Goal: Information Seeking & Learning: Learn about a topic

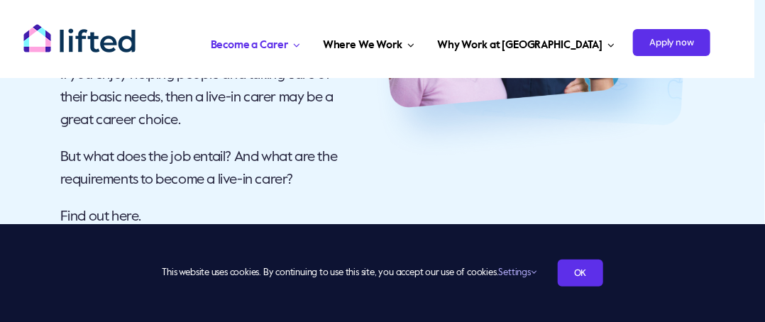
scroll to position [274, 0]
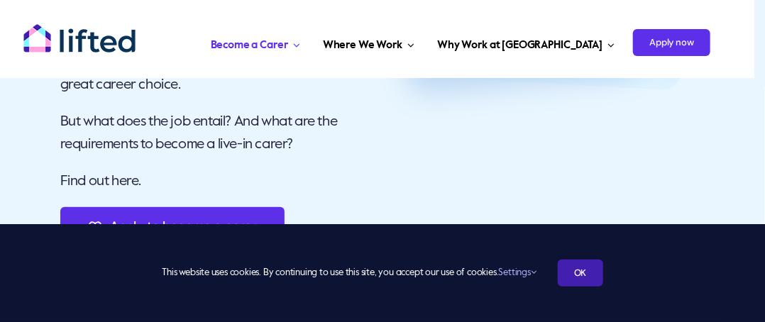
click at [581, 274] on link "OK" at bounding box center [579, 273] width 45 height 27
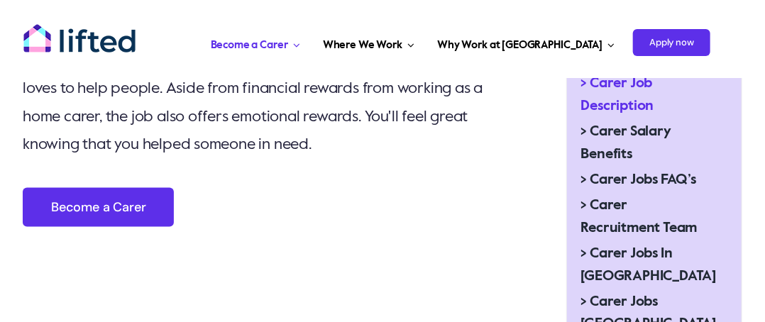
scroll to position [623, 0]
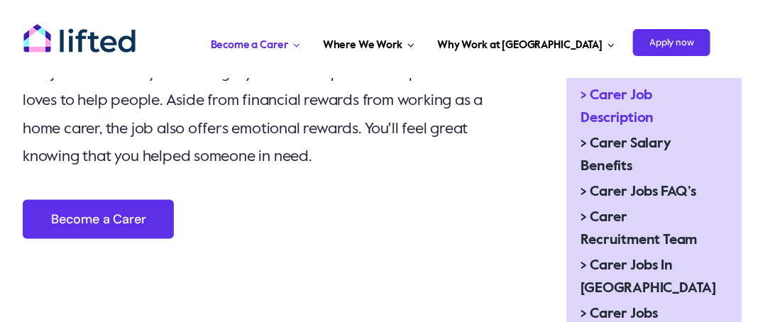
click at [603, 97] on span "> Carer Job Description" at bounding box center [642, 106] width 123 height 45
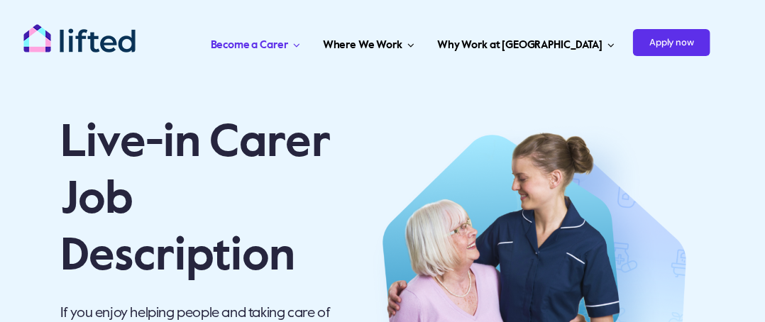
click at [603, 97] on div "Live-in Carer Job Description If you enjoy helping people and taking care of th…" at bounding box center [383, 313] width 748 height 442
click at [24, 112] on div "Live-in Carer Job Description If you enjoy helping people and taking care of th…" at bounding box center [383, 313] width 748 height 442
click at [49, 112] on div "Live-in Carer Job Description If you enjoy helping people and taking care of th…" at bounding box center [194, 312] width 299 height 413
click at [51, 106] on div "Live-in Carer Job Description If you enjoy helping people and taking care of th…" at bounding box center [194, 312] width 299 height 413
click at [52, 74] on div "Toggle Navigation Become a Carer Carer Job Description Carer Benefits Carer Job…" at bounding box center [377, 39] width 709 height 78
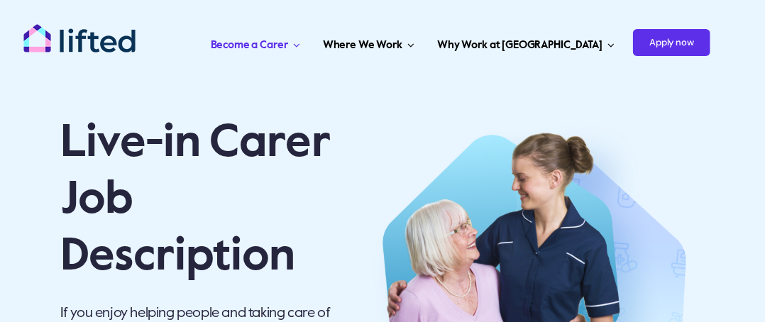
click at [52, 49] on img "lifted-logo" at bounding box center [79, 38] width 113 height 30
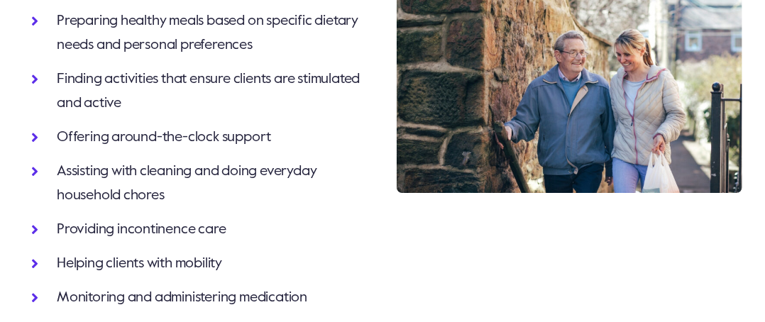
scroll to position [1538, 0]
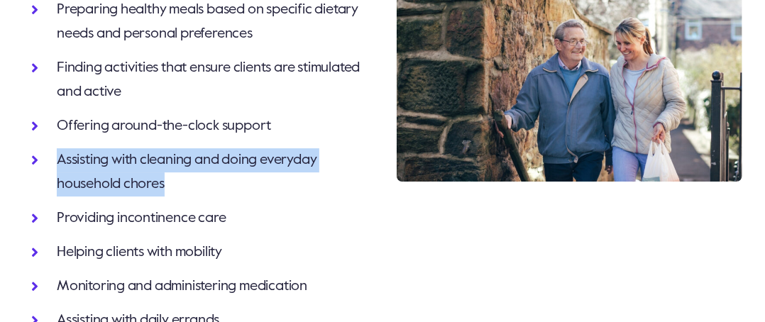
drag, startPoint x: 57, startPoint y: 181, endPoint x: 170, endPoint y: 206, distance: 114.9
click at [170, 196] on p "Assisting with cleaning and doing everyday household chores" at bounding box center [212, 172] width 311 height 48
copy span "Assisting with cleaning and doing everyday household chores"
click at [314, 196] on p "Assisting with cleaning and doing everyday household chores" at bounding box center [212, 172] width 311 height 48
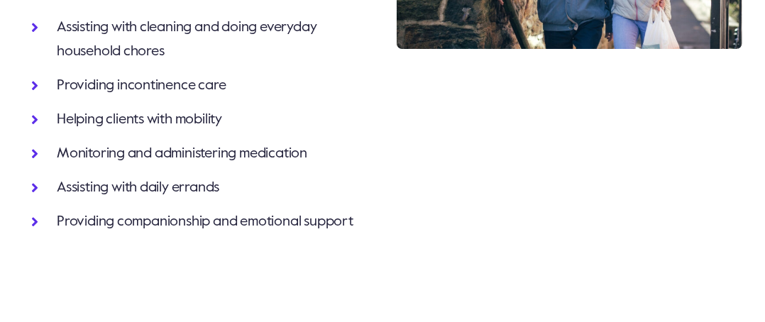
scroll to position [1682, 0]
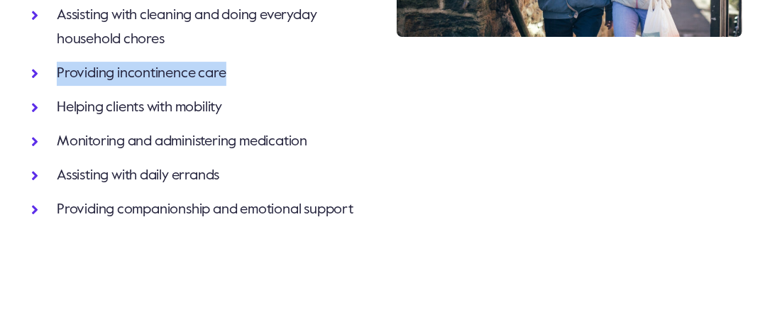
drag, startPoint x: 60, startPoint y: 94, endPoint x: 226, endPoint y: 99, distance: 166.0
click at [226, 81] on span "Providing incontinence care" at bounding box center [142, 74] width 170 height 14
click at [227, 86] on p "Providing incontinence care" at bounding box center [212, 74] width 311 height 24
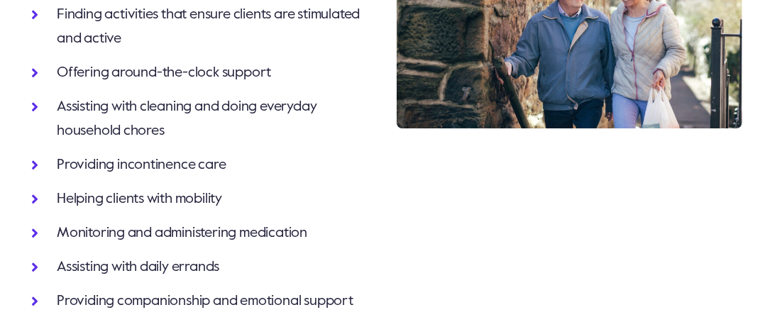
scroll to position [1603, 0]
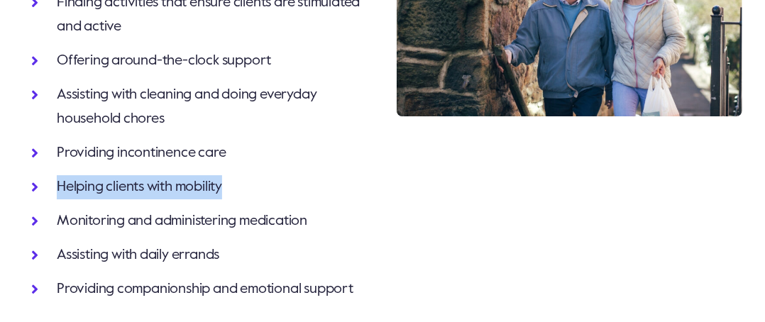
drag, startPoint x: 59, startPoint y: 208, endPoint x: 224, endPoint y: 204, distance: 165.3
click at [222, 194] on span "Helping clients with mobility" at bounding box center [139, 187] width 165 height 14
copy span "Helping clients with mobility"
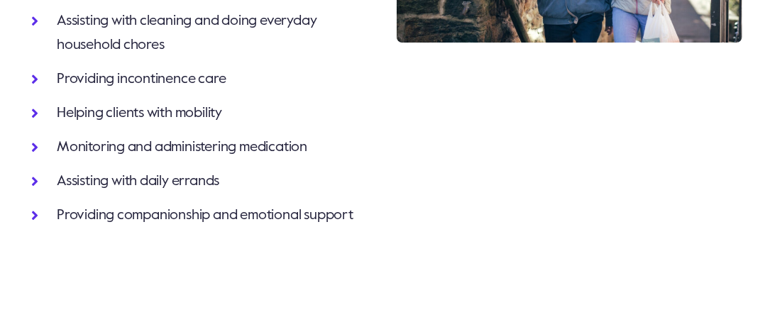
scroll to position [1723, 0]
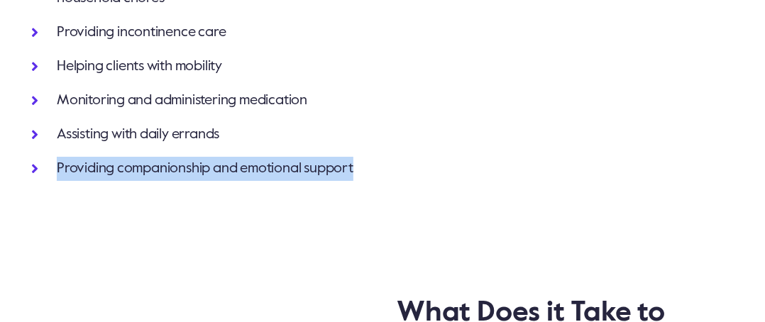
drag, startPoint x: 58, startPoint y: 192, endPoint x: 357, endPoint y: 189, distance: 298.6
click at [353, 176] on span "Providing companionship and emotional support" at bounding box center [205, 169] width 296 height 14
copy span "Providing companionship and emotional support"
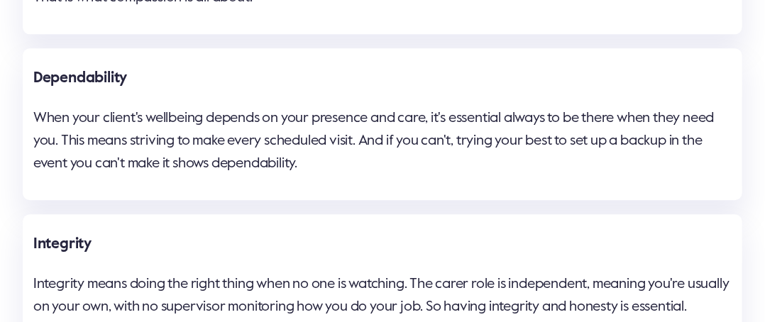
scroll to position [3166, 0]
